Goal: Transaction & Acquisition: Purchase product/service

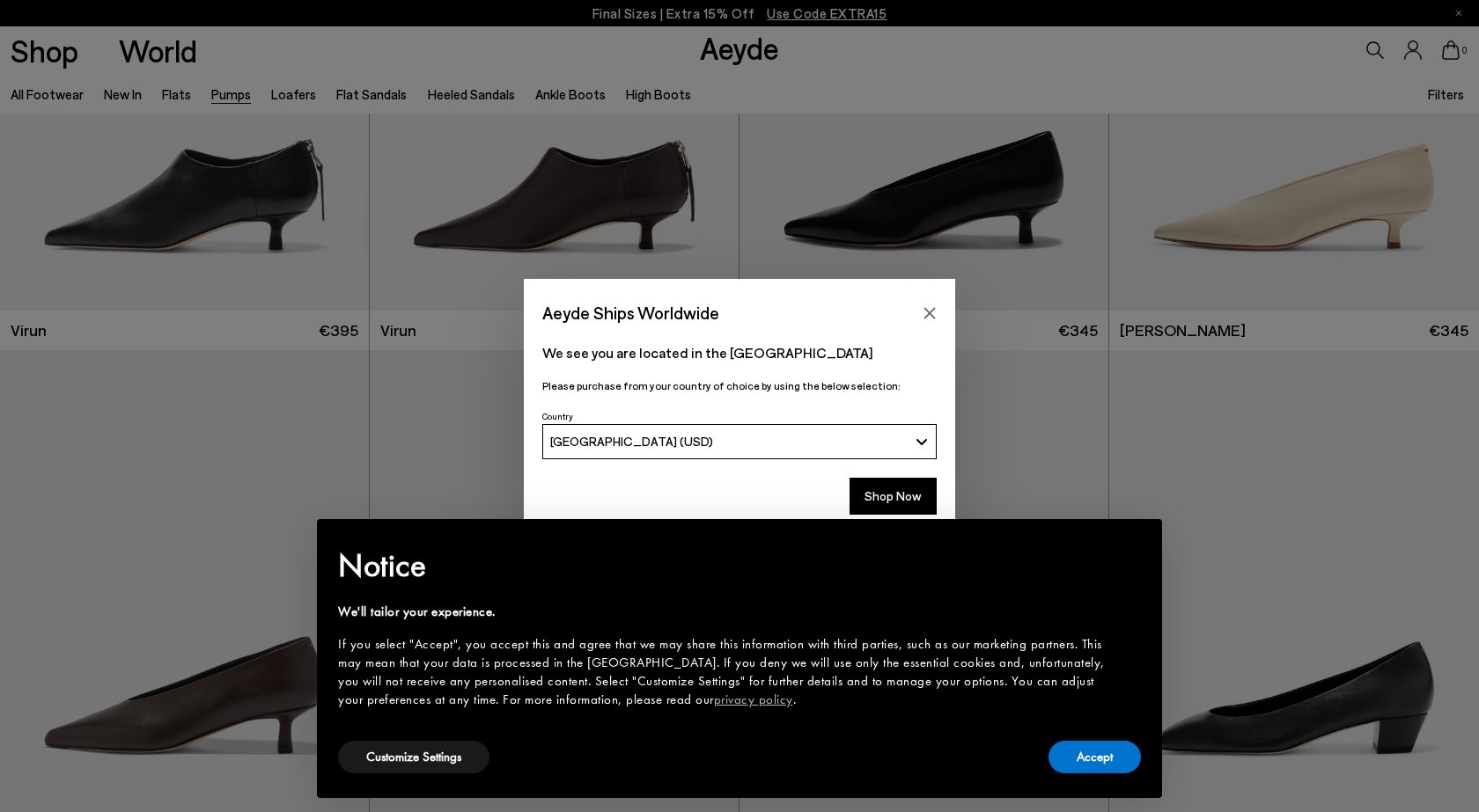
scroll to position [294, 0]
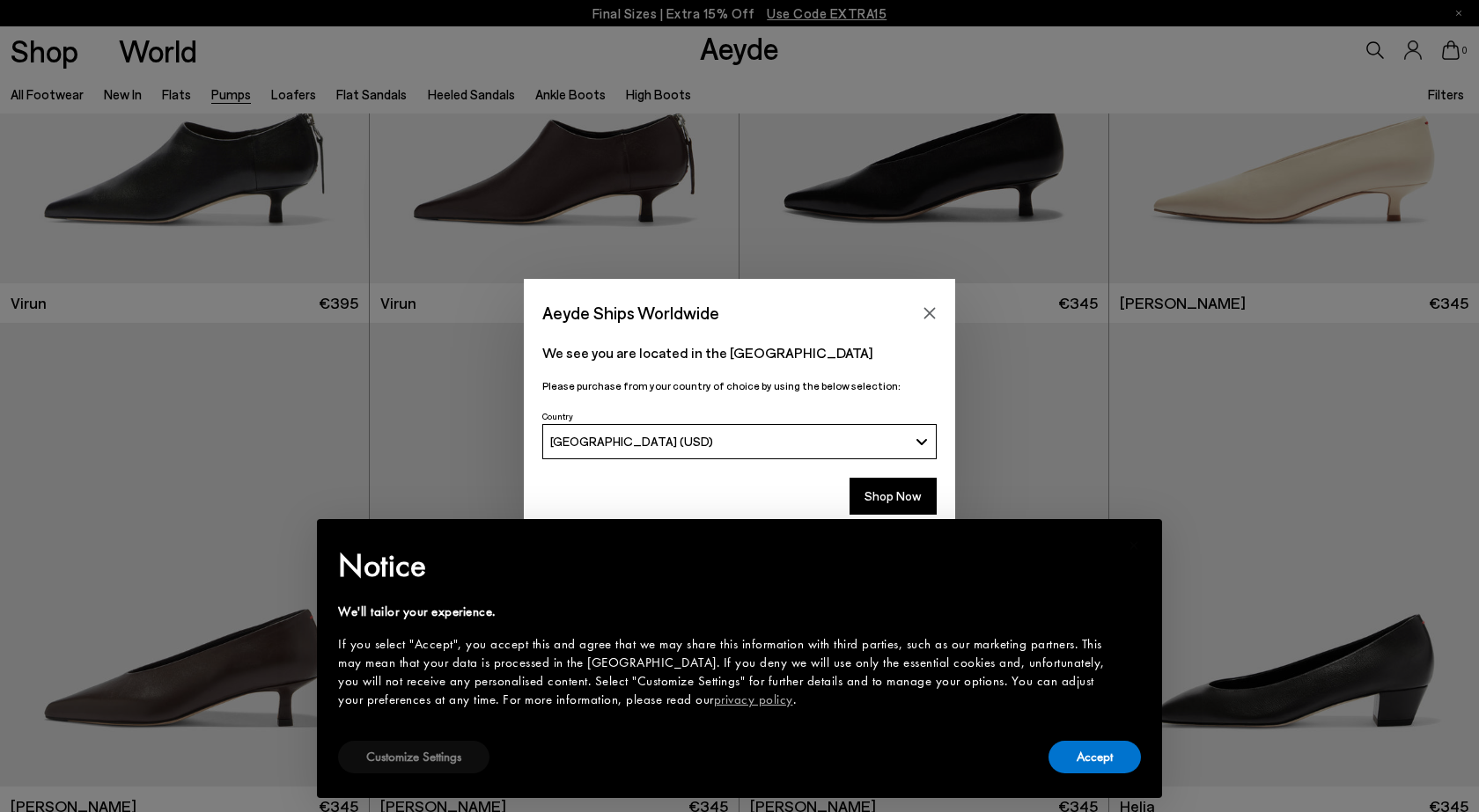
click at [408, 755] on button "Customize Settings" at bounding box center [414, 757] width 152 height 33
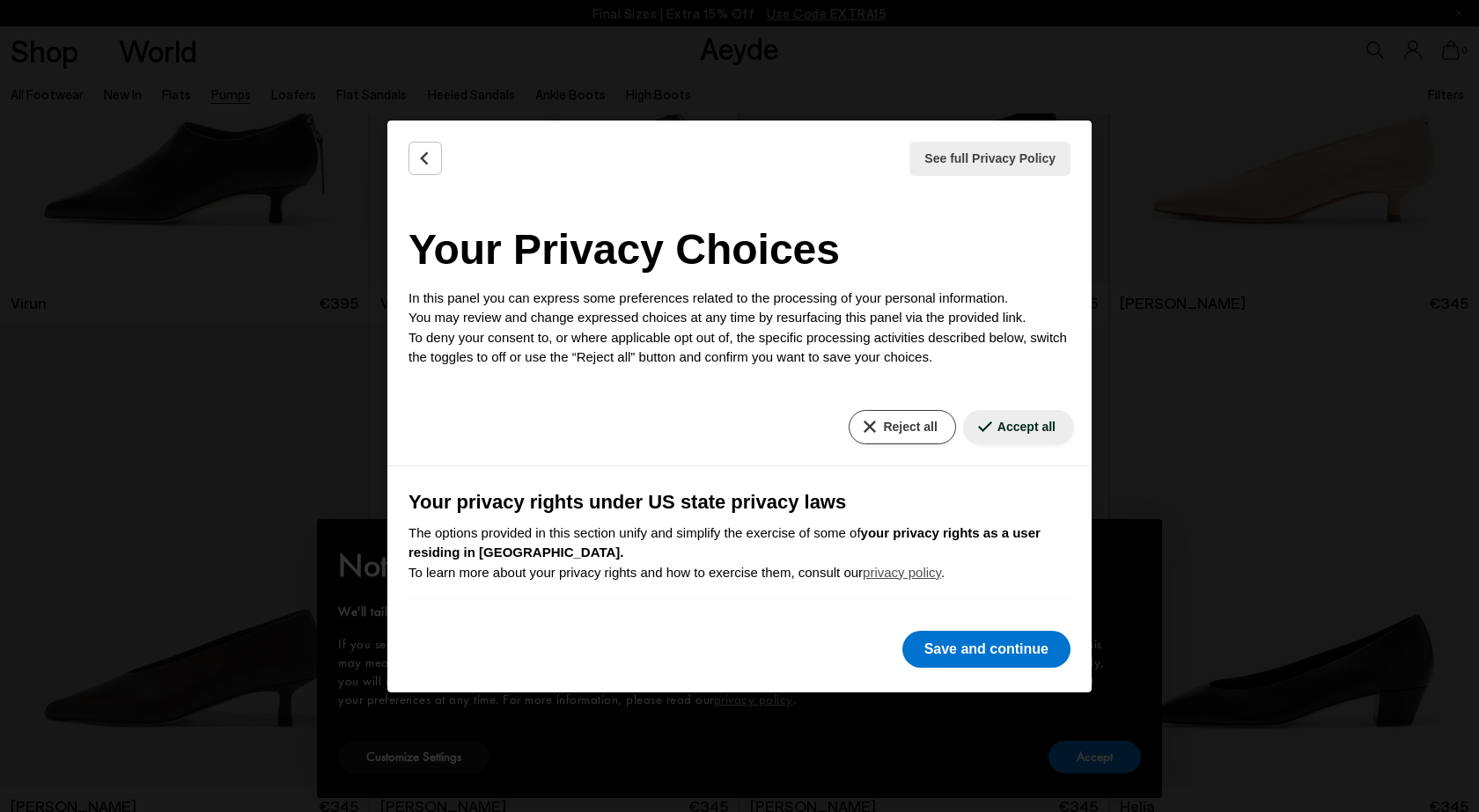
click at [913, 425] on button "Reject all" at bounding box center [902, 427] width 107 height 35
click at [995, 651] on button "Save and continue" at bounding box center [987, 649] width 168 height 37
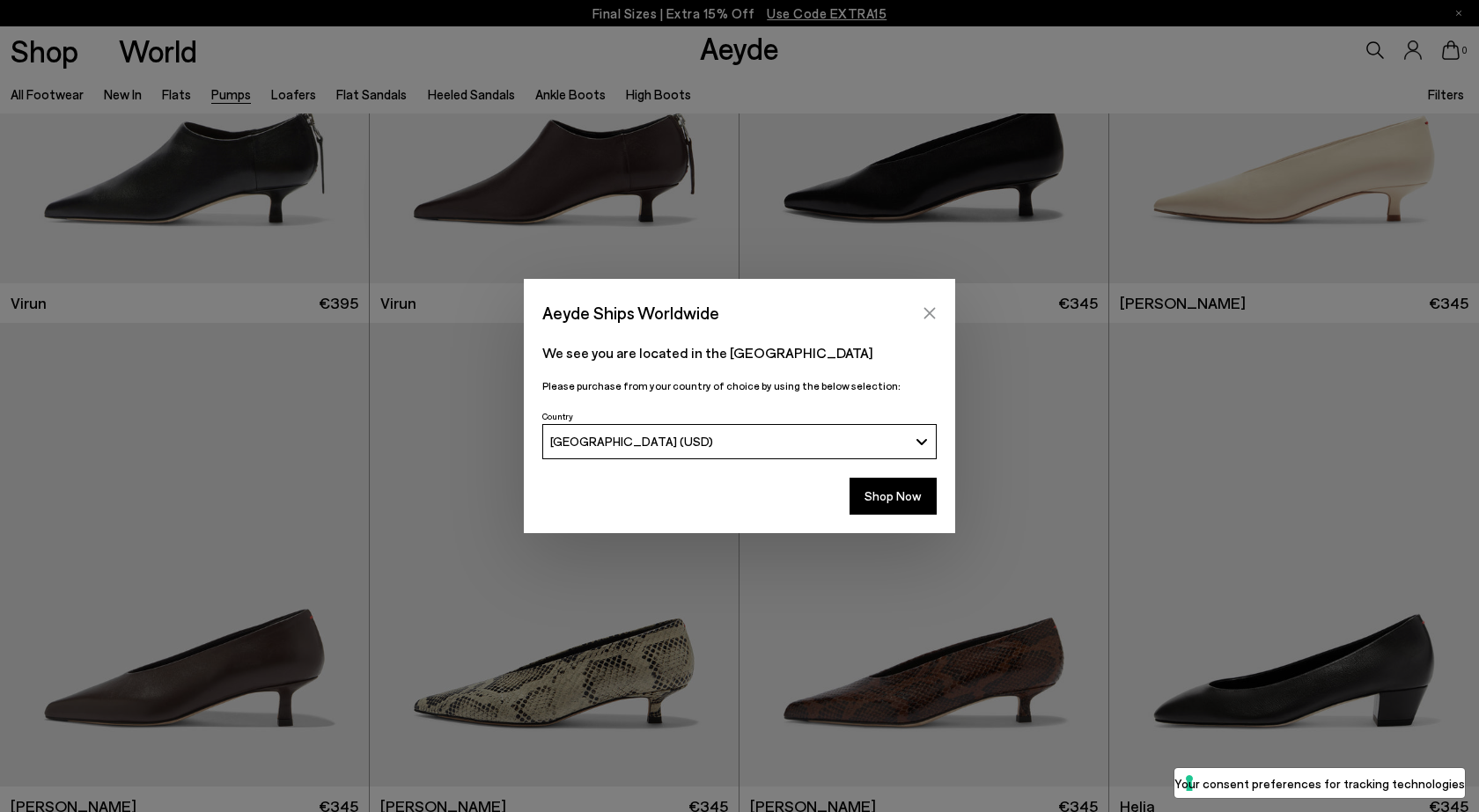
click at [934, 309] on icon "Close" at bounding box center [929, 312] width 14 height 14
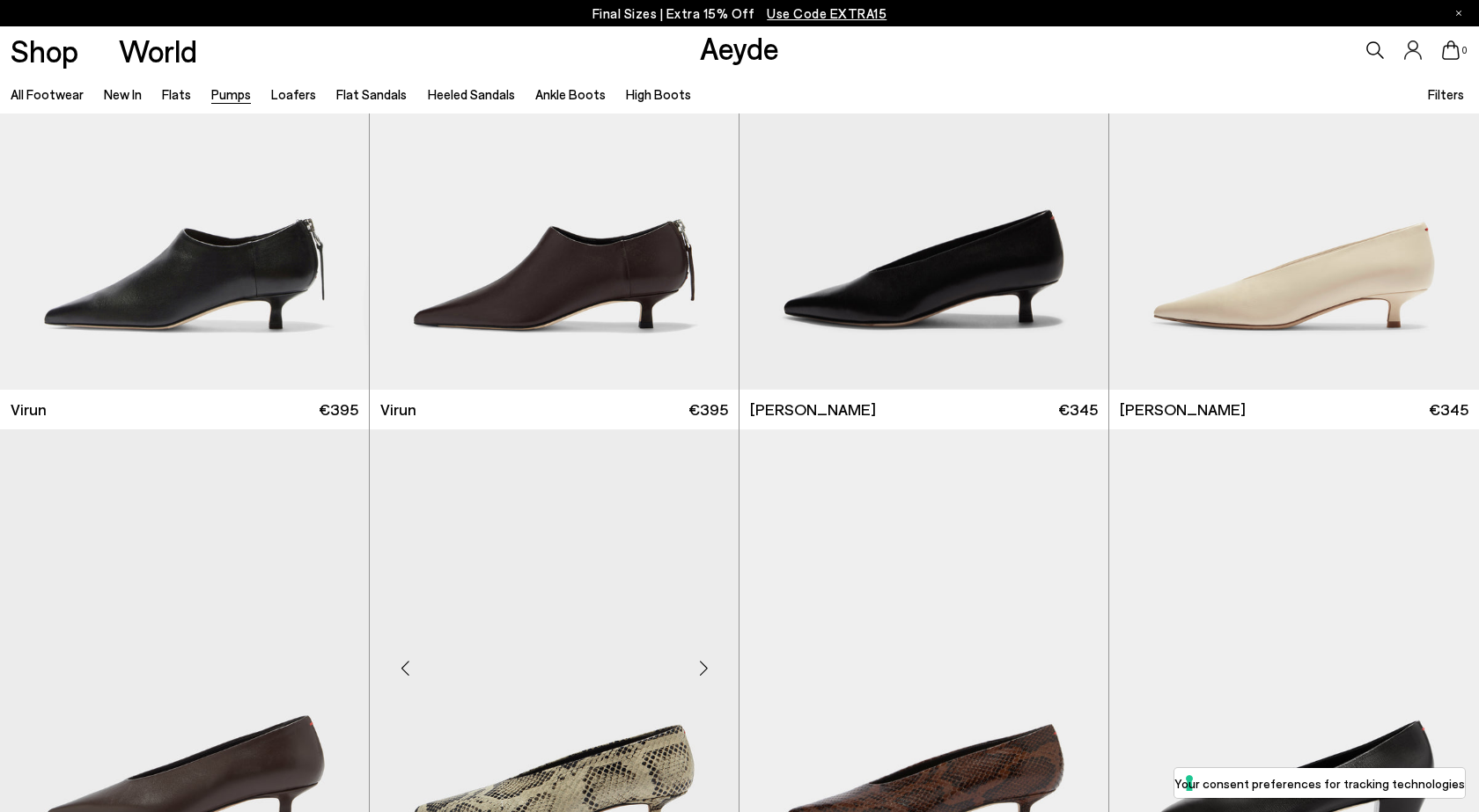
scroll to position [181, 0]
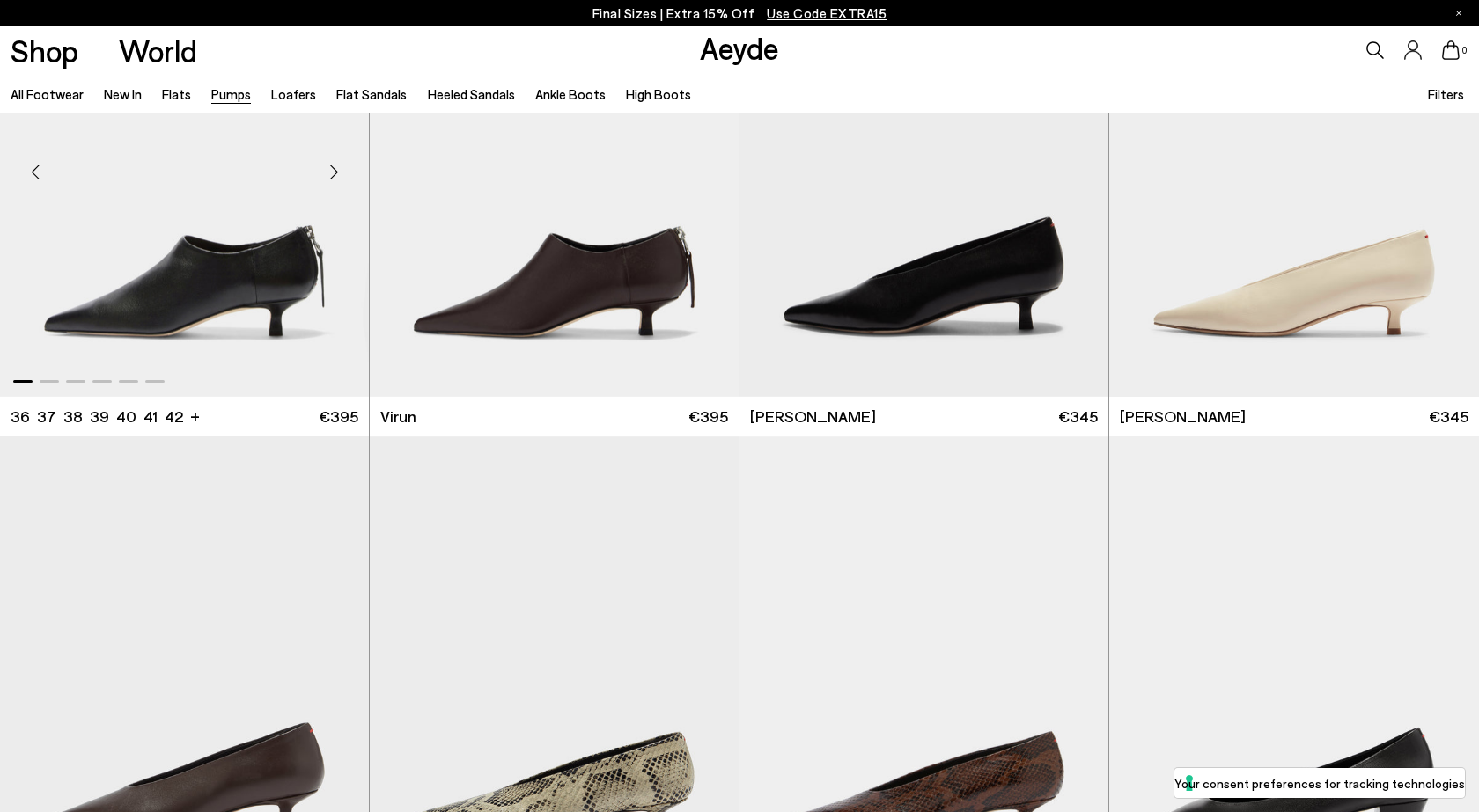
click at [254, 332] on img "1 / 6" at bounding box center [185, 165] width 369 height 464
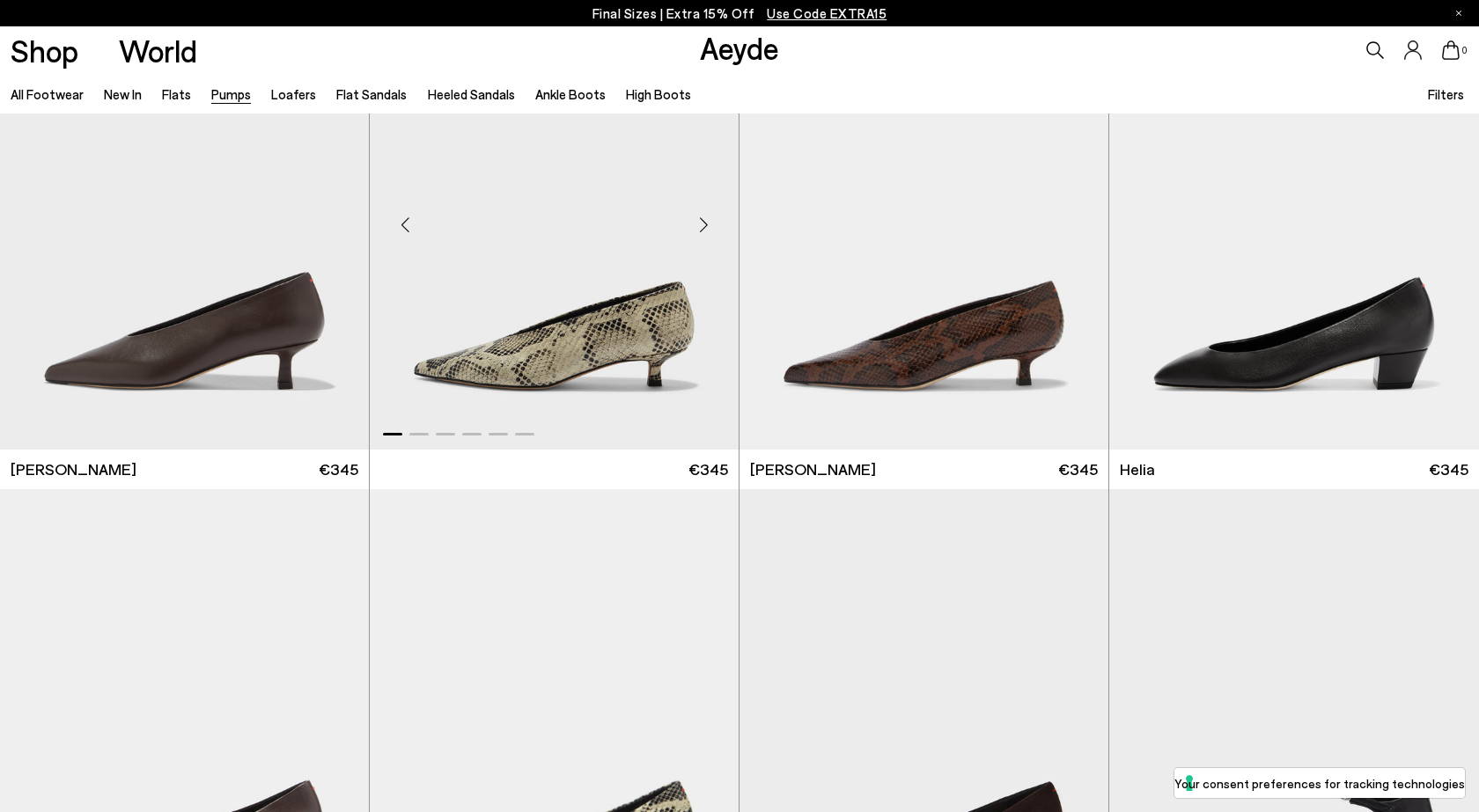
scroll to position [618, 0]
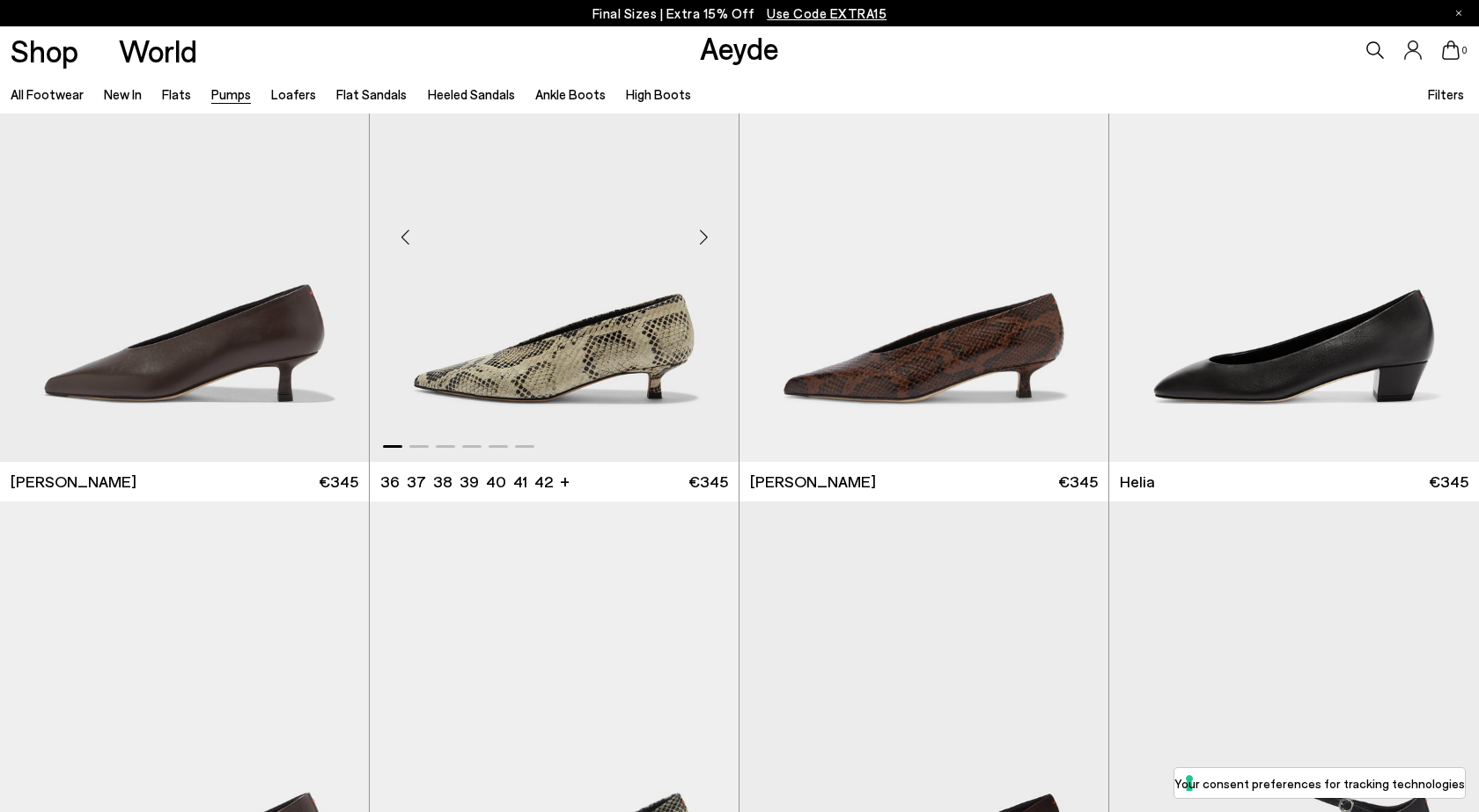
click at [596, 343] on img "1 / 6" at bounding box center [555, 230] width 369 height 464
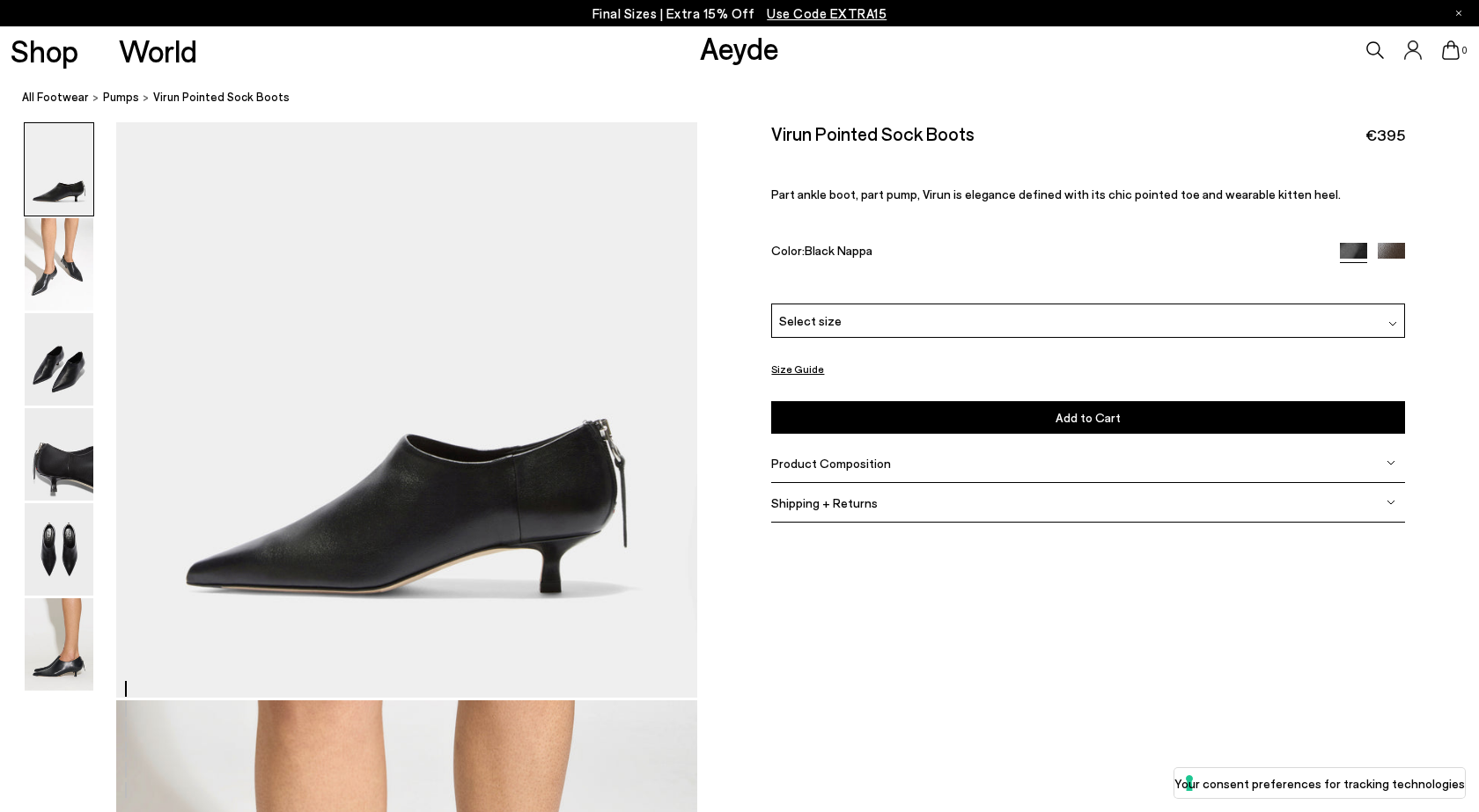
scroll to position [117, 0]
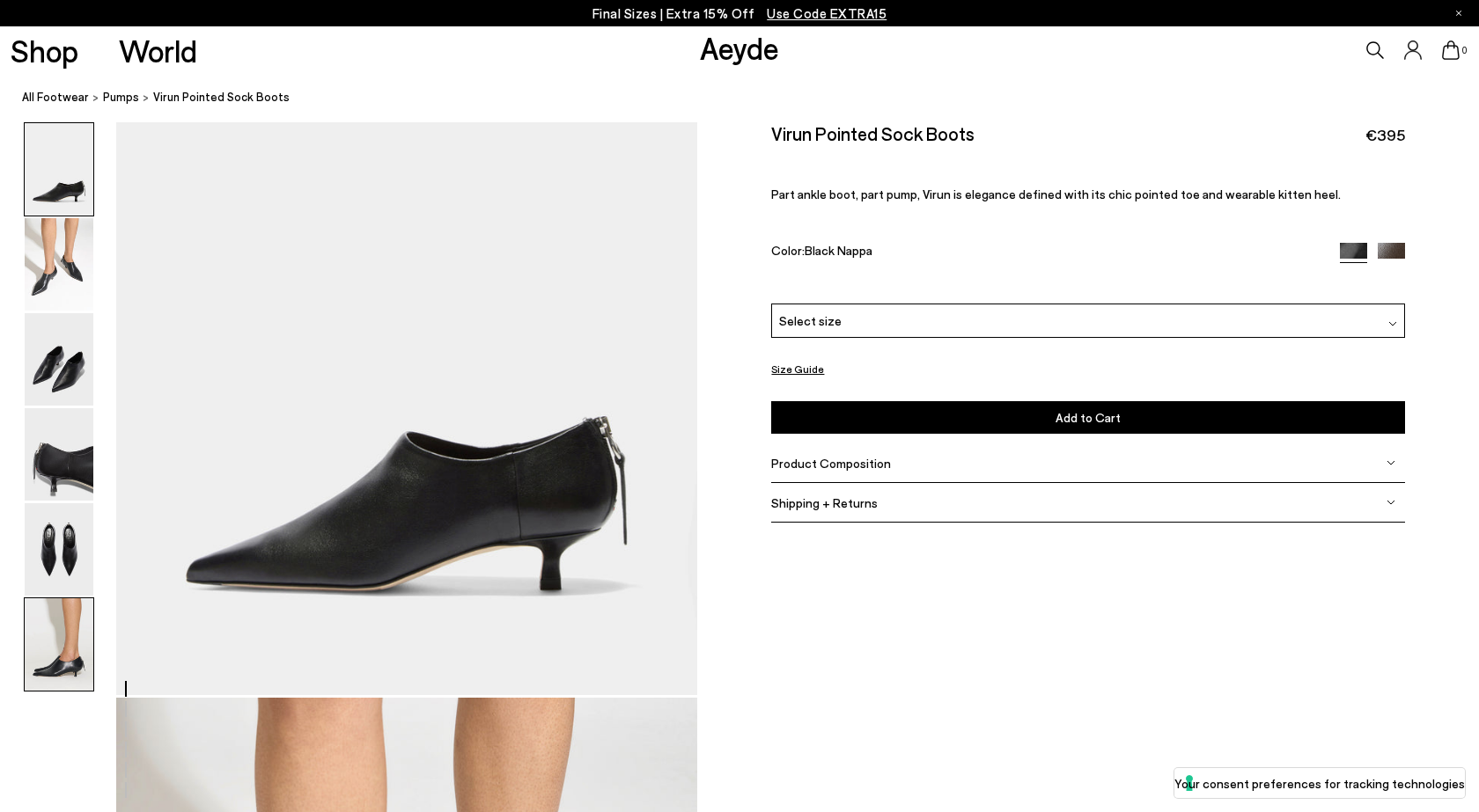
click at [64, 662] on img at bounding box center [58, 644] width 69 height 92
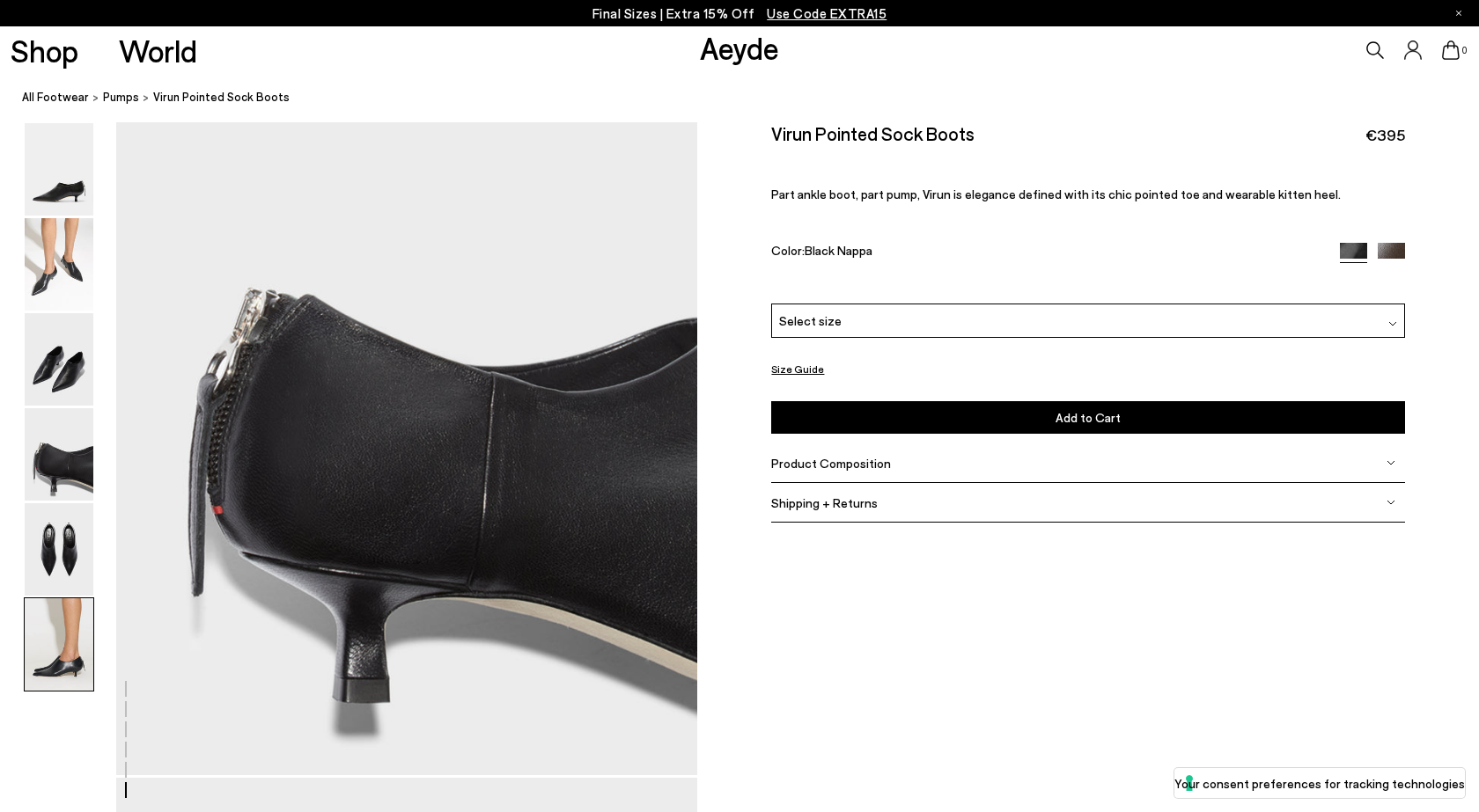
scroll to position [3927, 0]
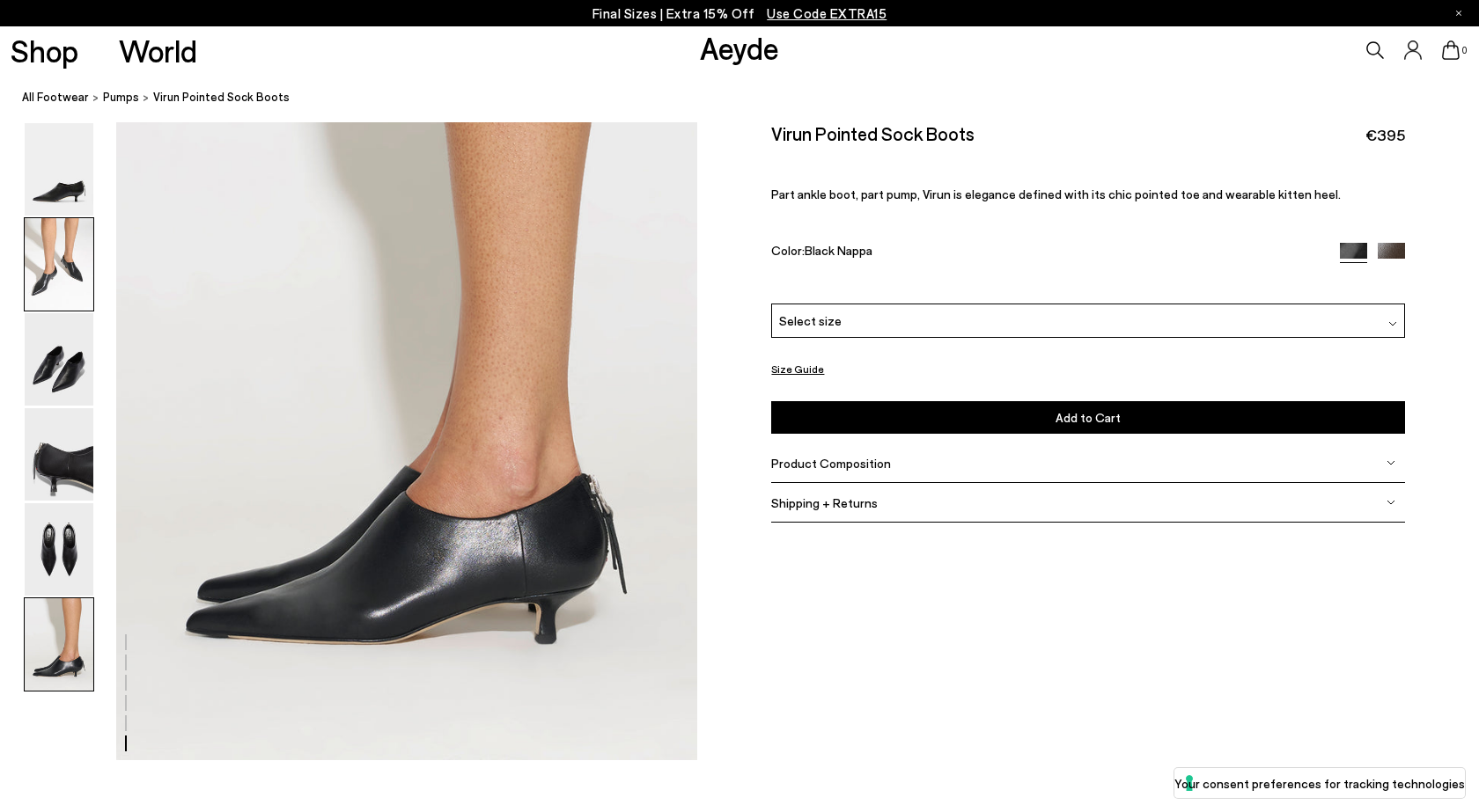
click at [83, 279] on img at bounding box center [58, 264] width 69 height 92
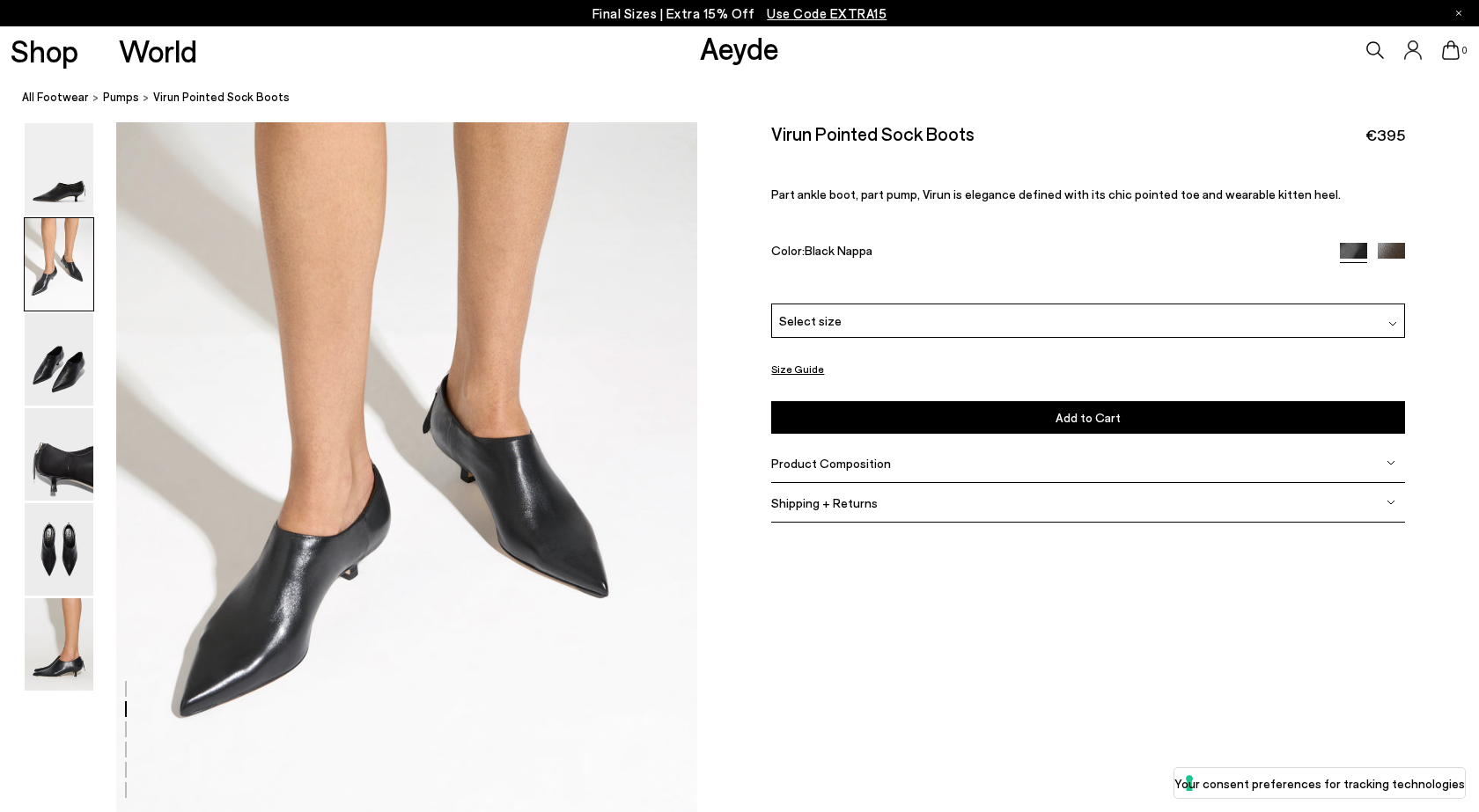
scroll to position [695, 0]
